Goal: Find specific page/section: Find specific page/section

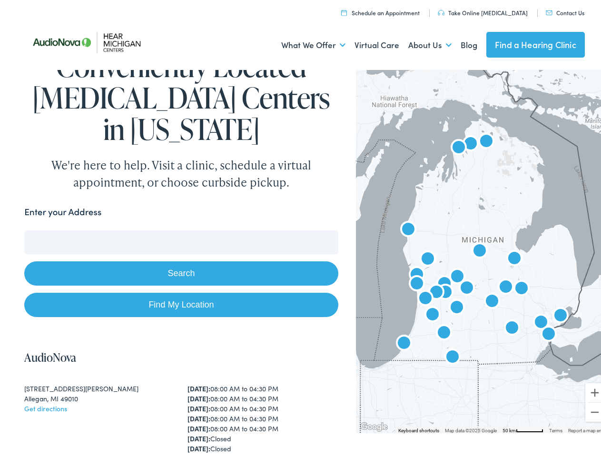
click at [300, 228] on input "Enter your Address" at bounding box center [180, 239] width 313 height 24
click at [304, 42] on link "What We Offer" at bounding box center [313, 42] width 64 height 35
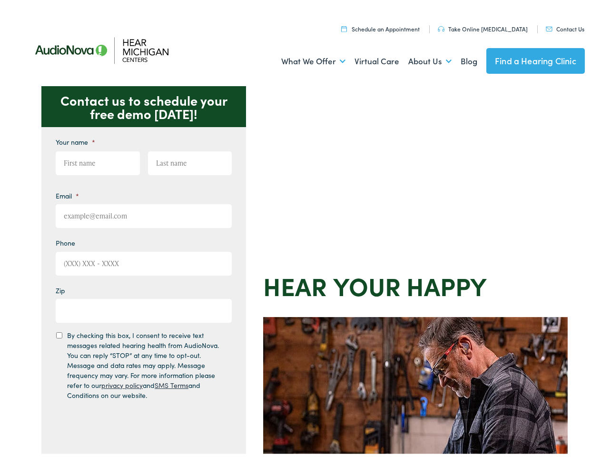
click at [300, 228] on div "Contact us to schedule your free demo today! Give us a call 888-480-2052 Email …" at bounding box center [304, 414] width 609 height 662
click at [304, 59] on link "What We Offer" at bounding box center [313, 58] width 64 height 35
click at [420, 59] on link "About Us" at bounding box center [429, 58] width 43 height 35
